Goal: Task Accomplishment & Management: Manage account settings

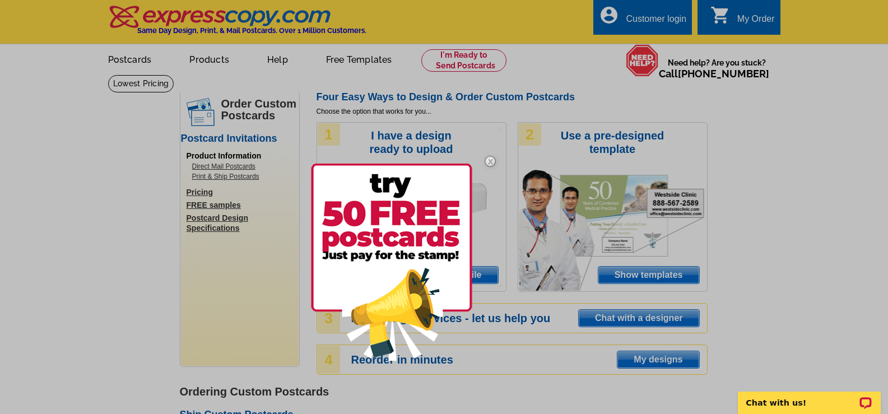
click at [653, 275] on div at bounding box center [444, 207] width 888 height 414
click at [611, 185] on div at bounding box center [444, 207] width 888 height 414
click at [642, 275] on div at bounding box center [444, 207] width 888 height 414
click at [344, 68] on div at bounding box center [444, 207] width 888 height 414
click at [561, 76] on div at bounding box center [444, 207] width 888 height 414
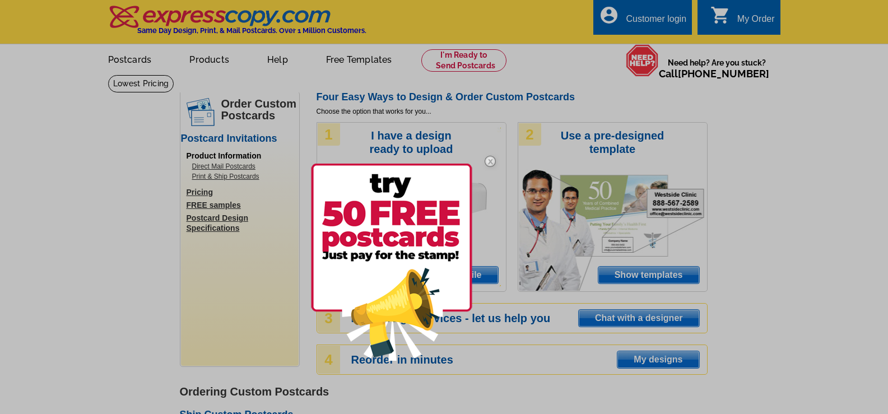
click at [482, 53] on div at bounding box center [444, 207] width 888 height 414
click at [325, 198] on img at bounding box center [391, 262] width 161 height 197
click at [326, 198] on div "1 I have a design ready to upload Upload my DESIGN file" at bounding box center [411, 207] width 190 height 170
click at [327, 197] on div "1 I have a design ready to upload Upload my DESIGN file" at bounding box center [411, 207] width 190 height 170
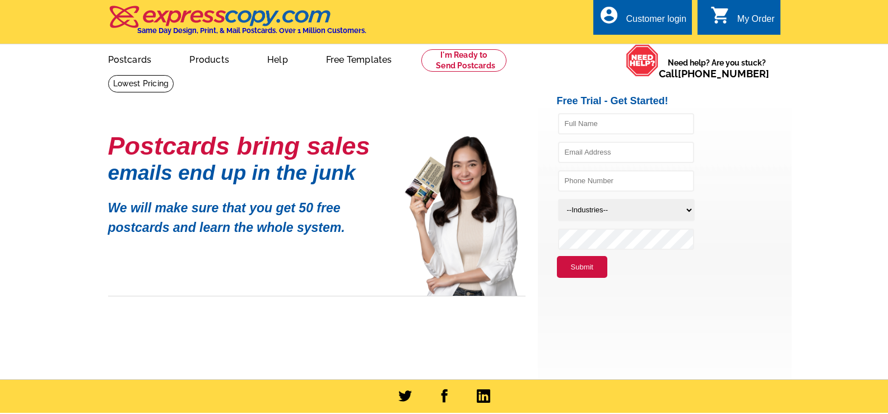
click at [114, 110] on main "Postcards bring sales emails end up in the junk We will make sure that you get …" at bounding box center [444, 226] width 888 height 305
click at [113, 110] on main "Postcards bring sales emails end up in the junk We will make sure that you get …" at bounding box center [444, 226] width 888 height 305
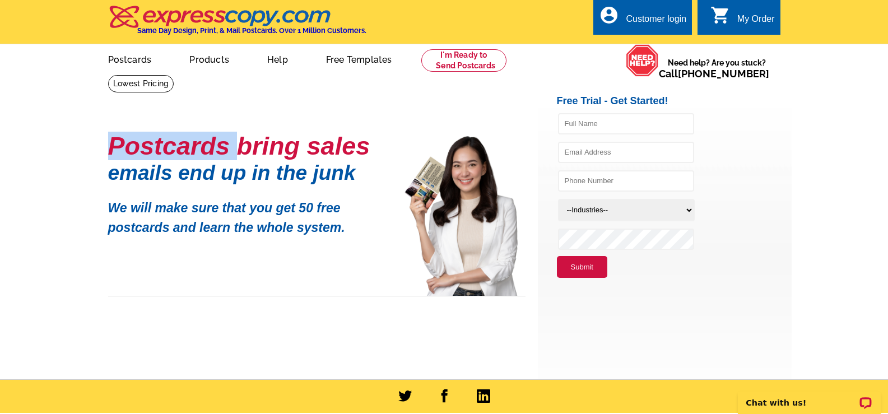
click at [649, 21] on div "Customer login" at bounding box center [656, 22] width 60 height 16
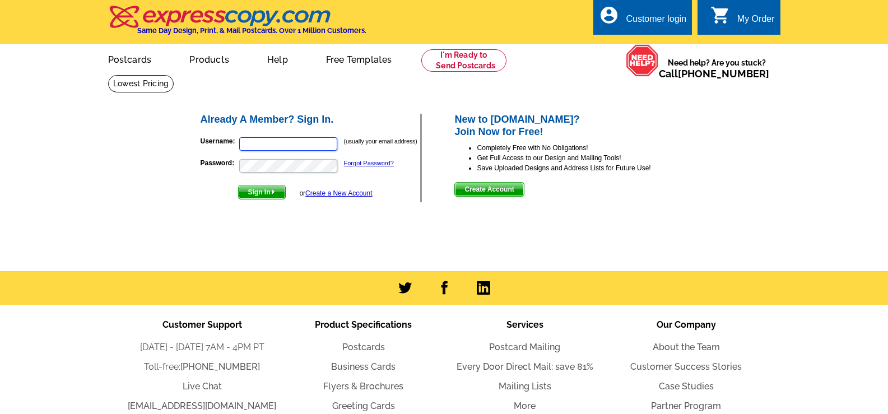
click at [249, 139] on input "Username:" at bounding box center [288, 143] width 98 height 13
type input "[EMAIL_ADDRESS][DOMAIN_NAME]"
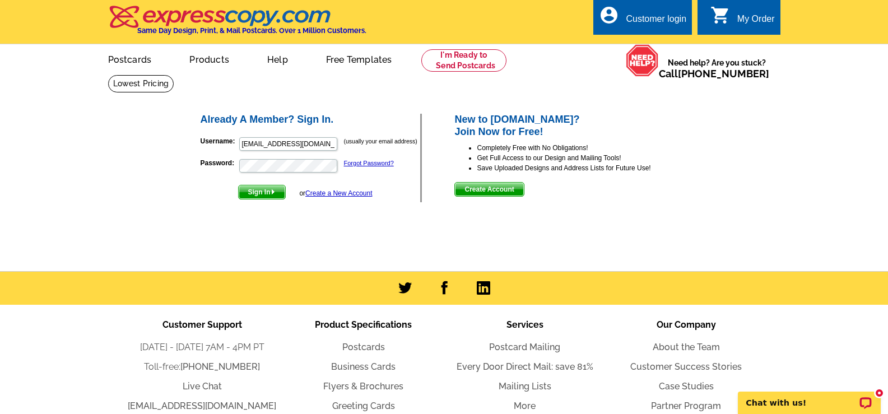
click at [259, 190] on span "Sign In" at bounding box center [262, 191] width 46 height 13
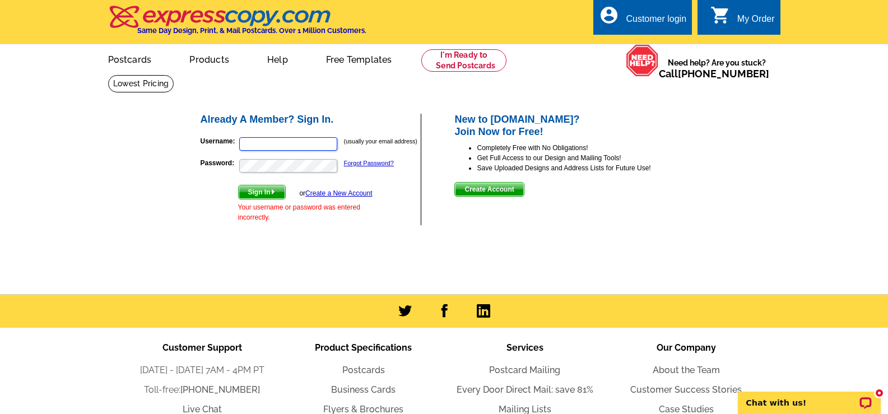
type input "[EMAIL_ADDRESS][DOMAIN_NAME]"
click at [228, 170] on p "Password: Forgot Password?" at bounding box center [311, 166] width 220 height 16
click at [264, 195] on span "Sign In" at bounding box center [262, 191] width 46 height 13
type input "drmchll@yahoo.com"
click at [376, 162] on link "Forgot Password?" at bounding box center [369, 163] width 50 height 7
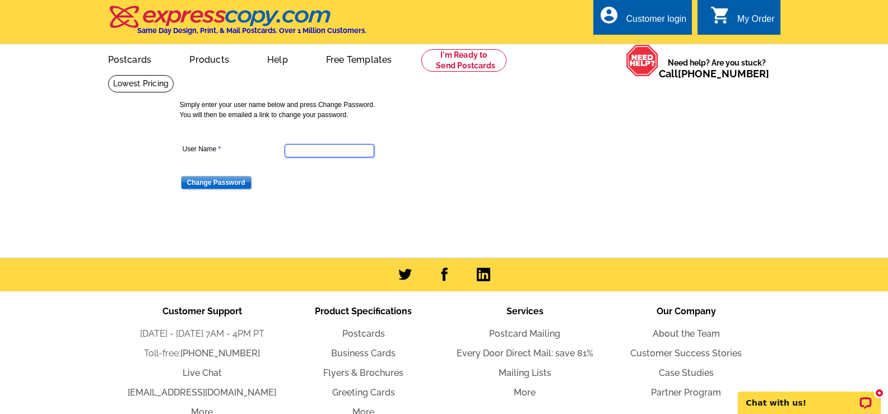
click at [309, 150] on input "User Name" at bounding box center [330, 150] width 90 height 13
type input "[EMAIL_ADDRESS][DOMAIN_NAME]"
click at [207, 187] on input "Change Password" at bounding box center [216, 182] width 71 height 13
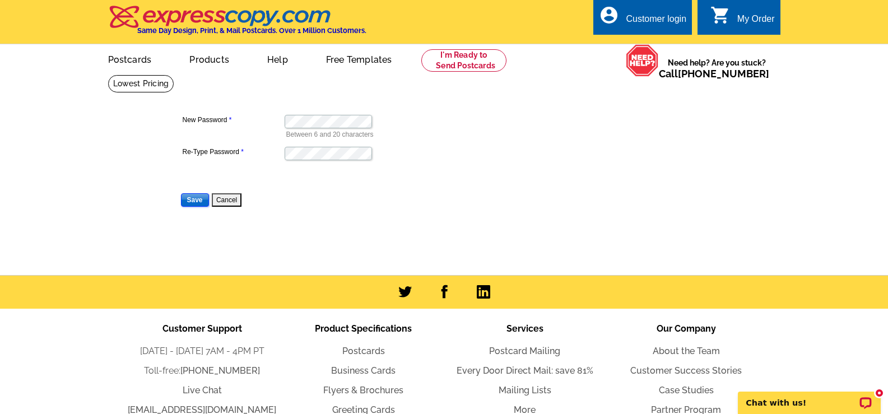
click at [193, 199] on input "Save" at bounding box center [195, 199] width 28 height 13
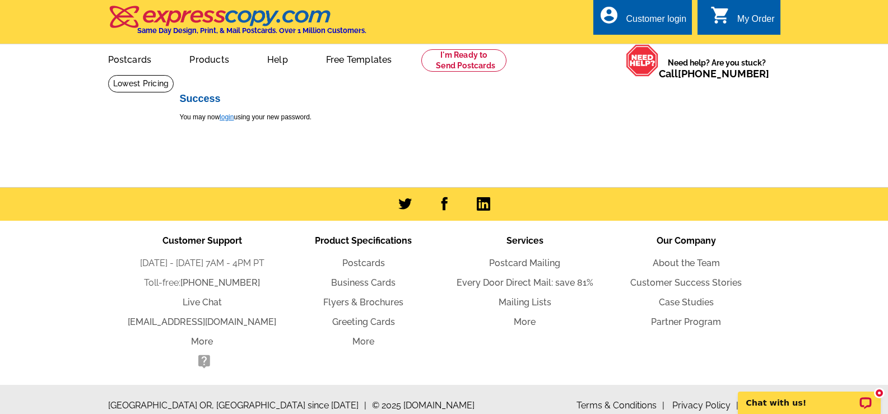
click at [223, 120] on link "login" at bounding box center [227, 117] width 14 height 8
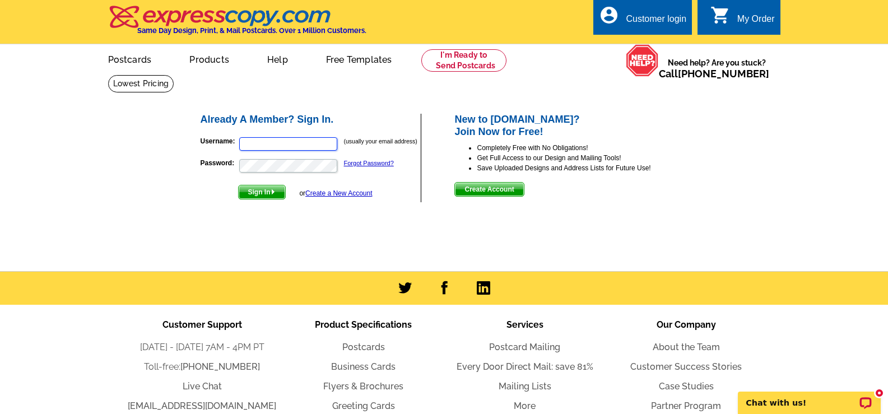
type input "[EMAIL_ADDRESS][DOMAIN_NAME]"
click at [263, 190] on span "Sign In" at bounding box center [262, 191] width 46 height 13
